Goal: Transaction & Acquisition: Purchase product/service

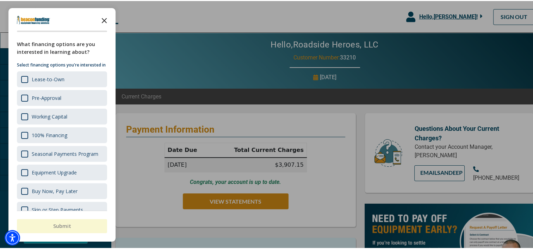
click at [107, 20] on icon "Close the survey" at bounding box center [104, 19] width 14 height 14
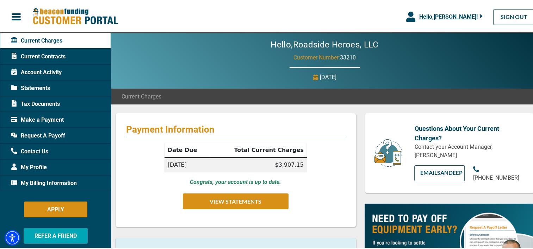
click at [52, 120] on span "Make a Payment" at bounding box center [37, 119] width 53 height 8
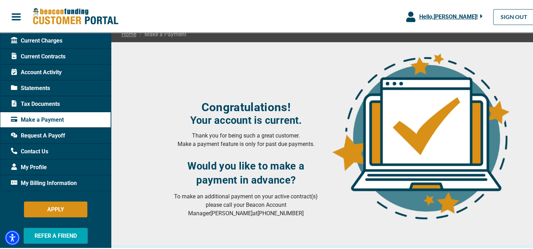
scroll to position [62, 0]
click at [61, 58] on span "Current Contracts" at bounding box center [38, 55] width 55 height 8
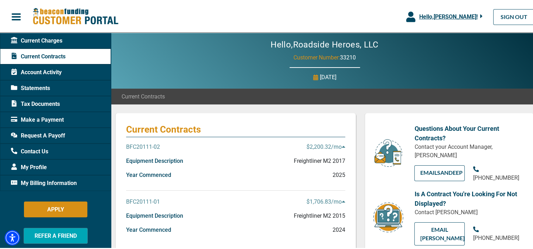
click at [332, 144] on p "$2,200.32 /mo" at bounding box center [325, 146] width 39 height 8
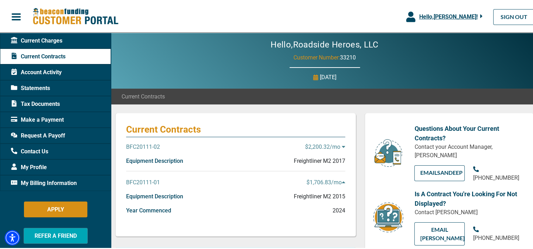
click at [332, 144] on p "$2,200.32 /mo" at bounding box center [325, 146] width 40 height 8
